Goal: Task Accomplishment & Management: Manage account settings

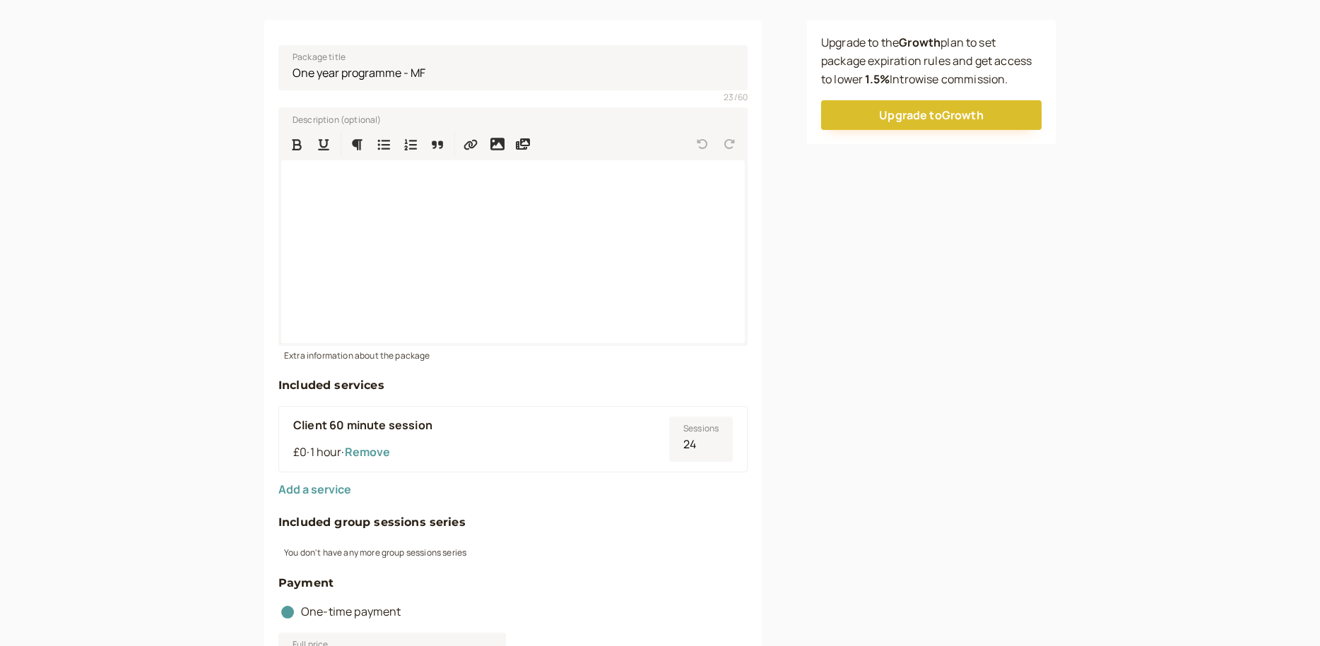
scroll to position [212, 0]
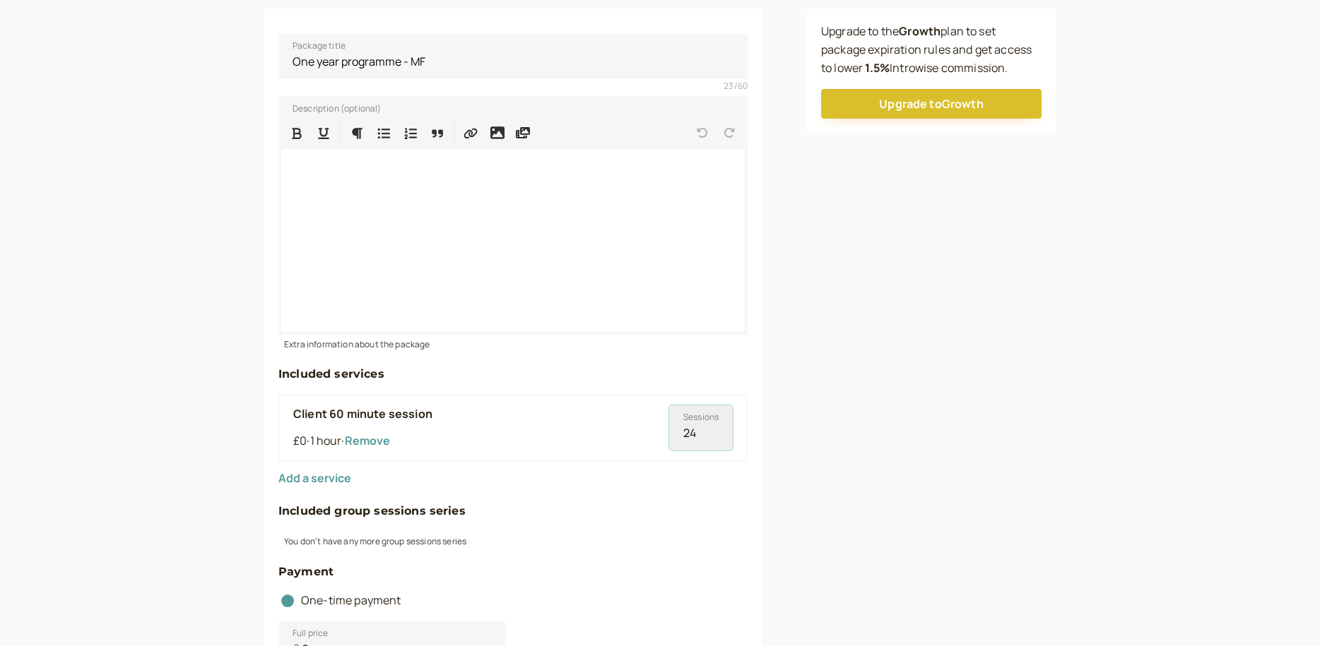
click at [692, 432] on input "24" at bounding box center [701, 427] width 64 height 45
type input "23"
click at [713, 435] on input "23" at bounding box center [701, 427] width 64 height 45
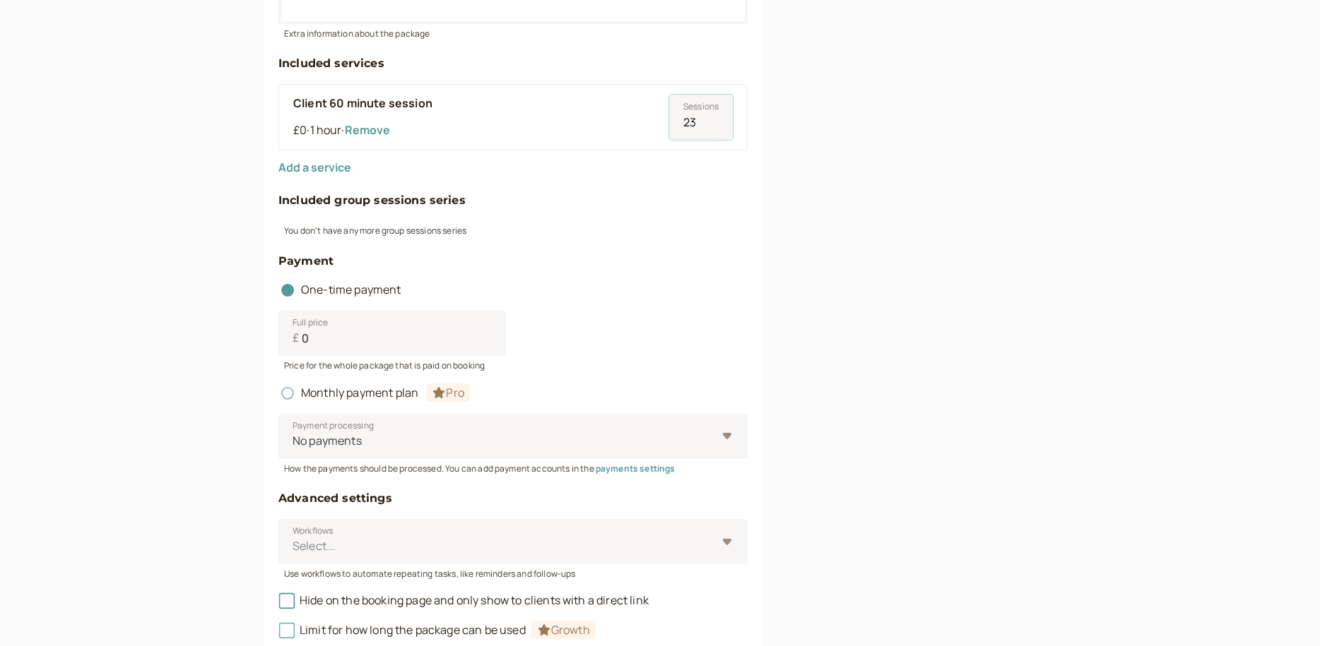
scroll to position [581, 0]
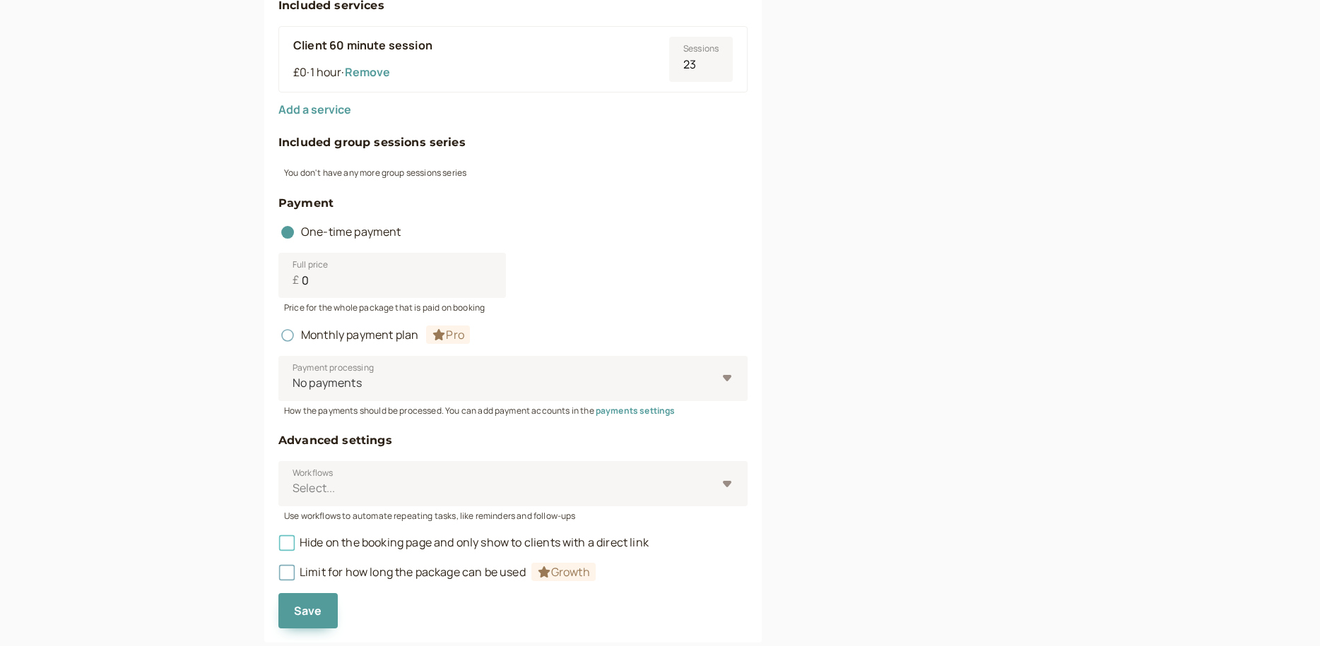
click at [289, 545] on icon at bounding box center [287, 543] width 10 height 10
click at [278, 547] on input "Hide on the booking page and only show to clients with a direct link" at bounding box center [278, 547] width 0 height 0
click at [311, 608] on span "Save" at bounding box center [308, 611] width 28 height 16
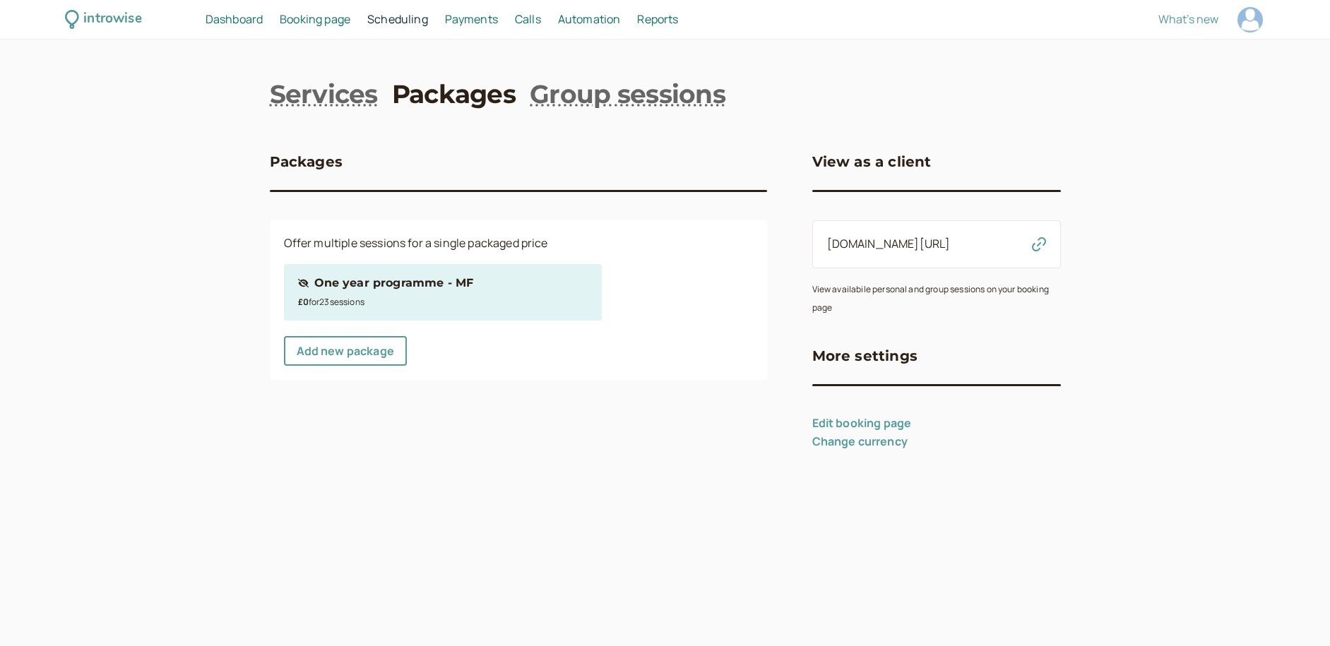
click at [465, 286] on div "One year programme - MF" at bounding box center [394, 283] width 160 height 18
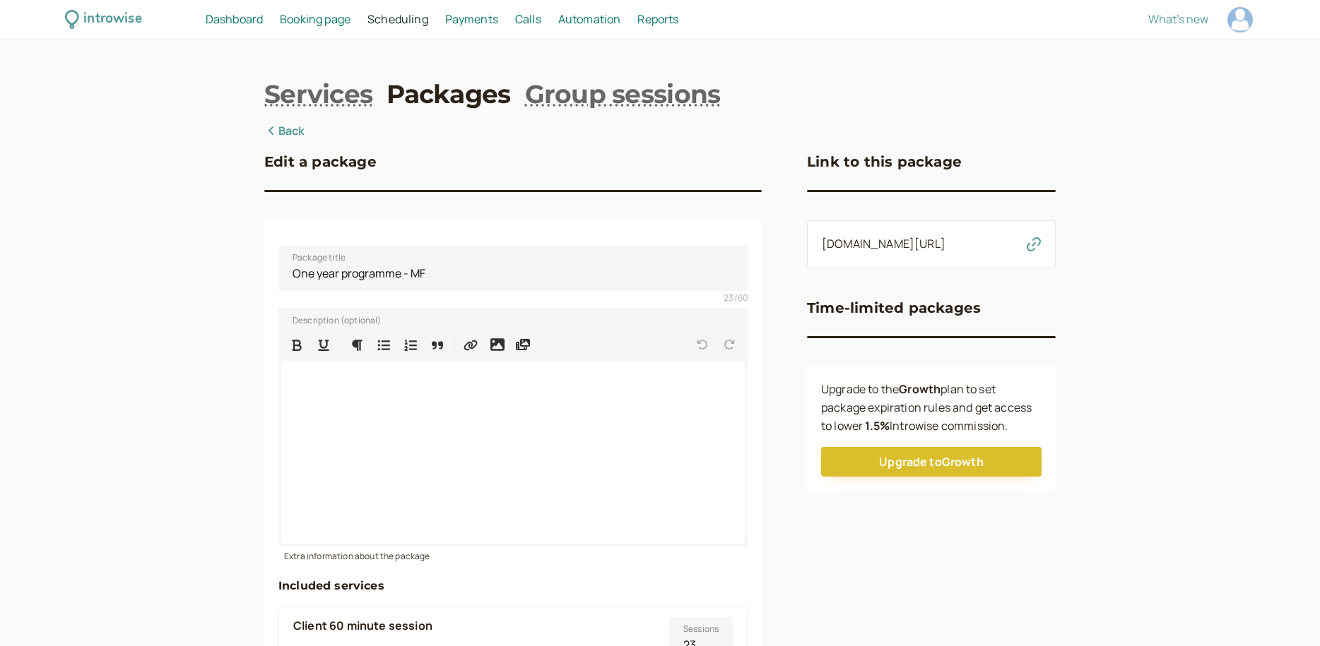
click at [1031, 251] on icon "button" at bounding box center [1033, 244] width 14 height 14
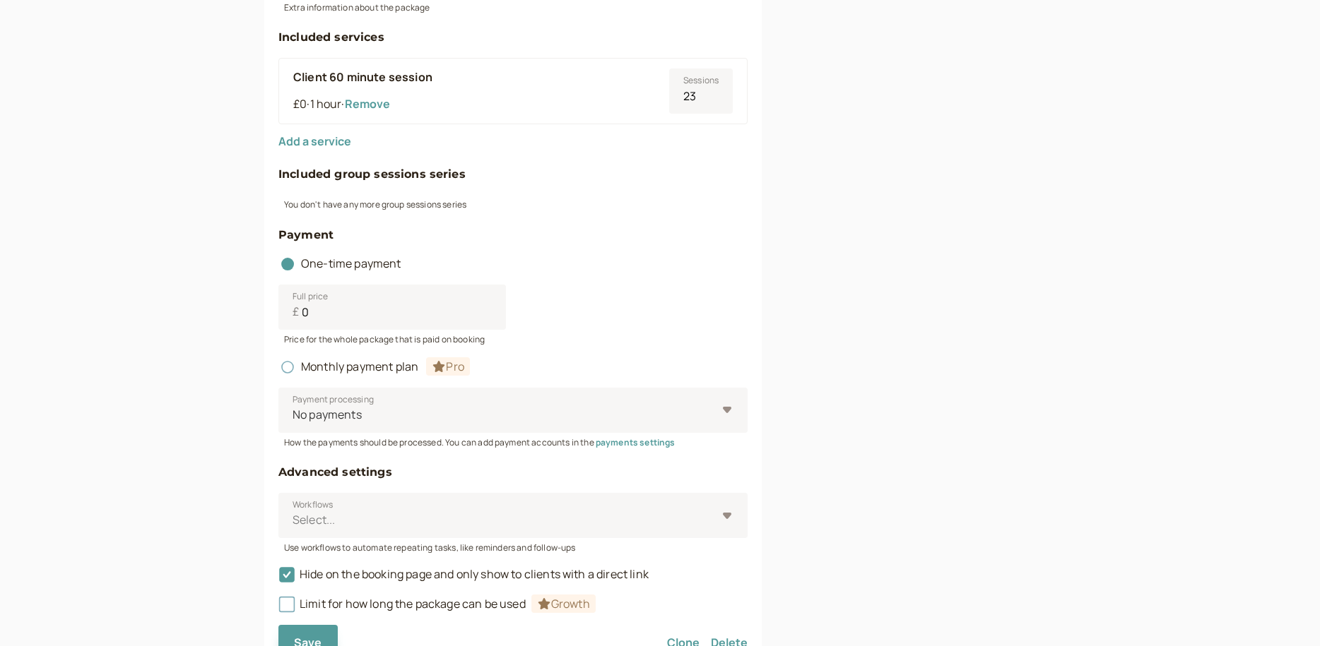
scroll to position [617, 0]
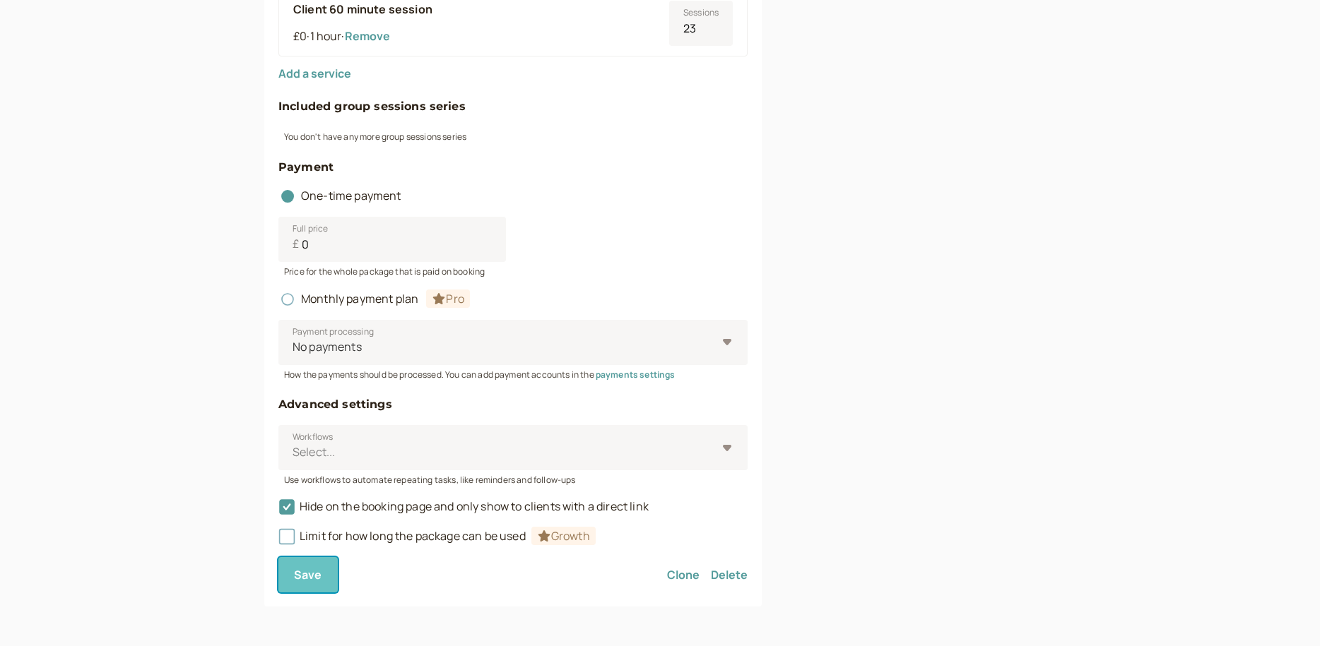
click at [316, 574] on span "Save" at bounding box center [308, 575] width 28 height 16
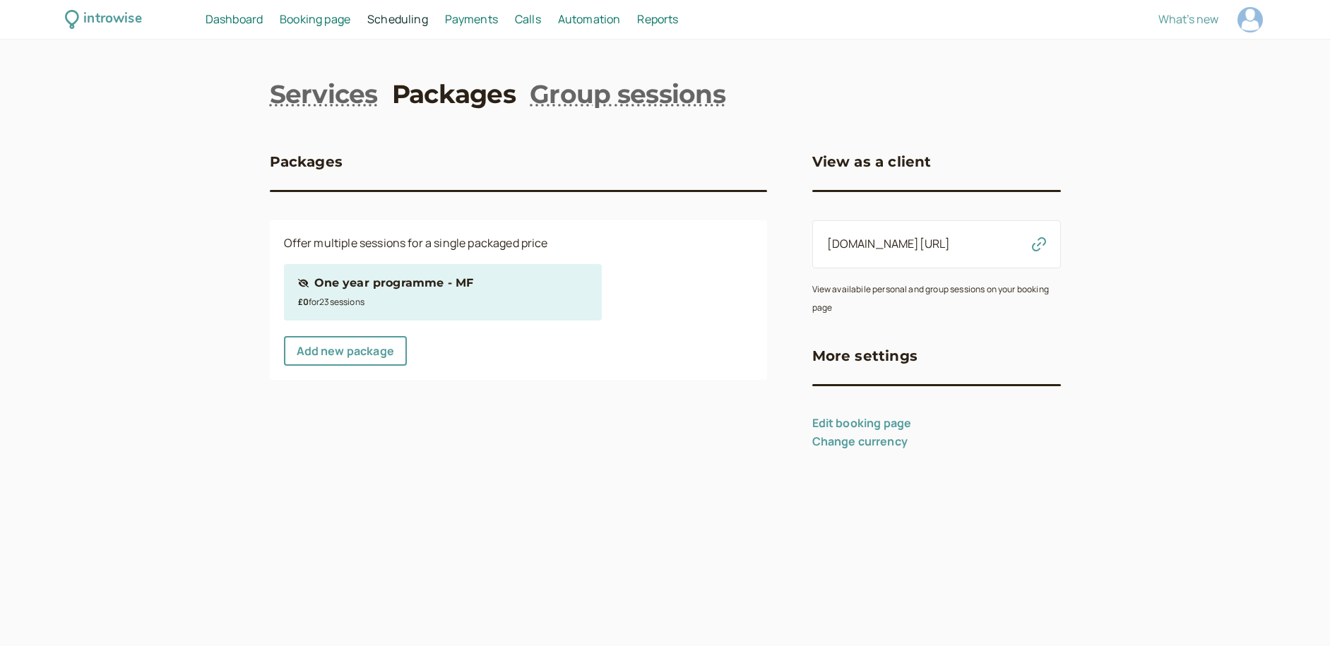
click at [858, 355] on h3 "More settings" at bounding box center [865, 356] width 106 height 23
